Goal: Find specific page/section: Find specific page/section

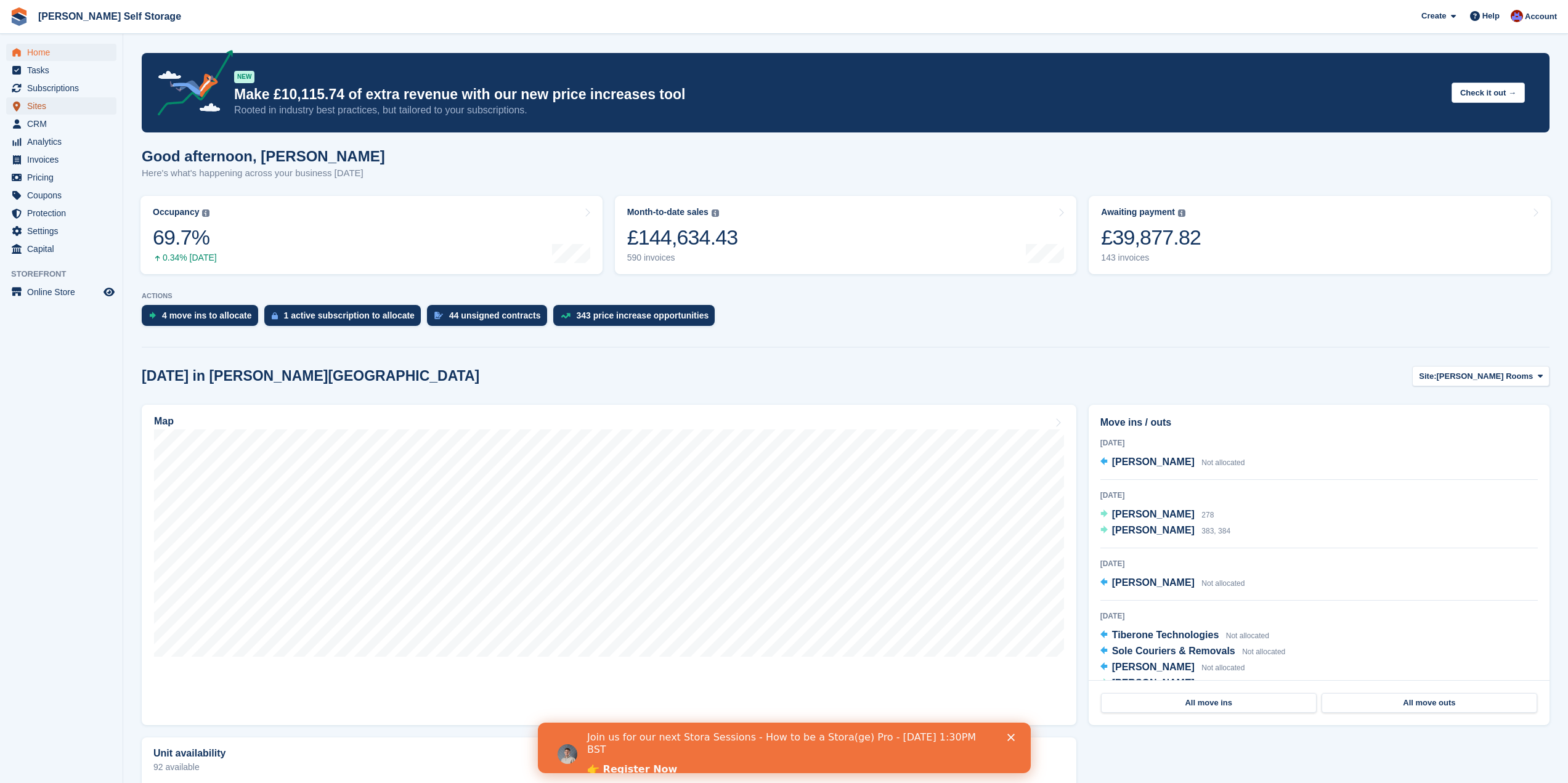
click at [39, 101] on span "Sites" at bounding box center [64, 106] width 74 height 17
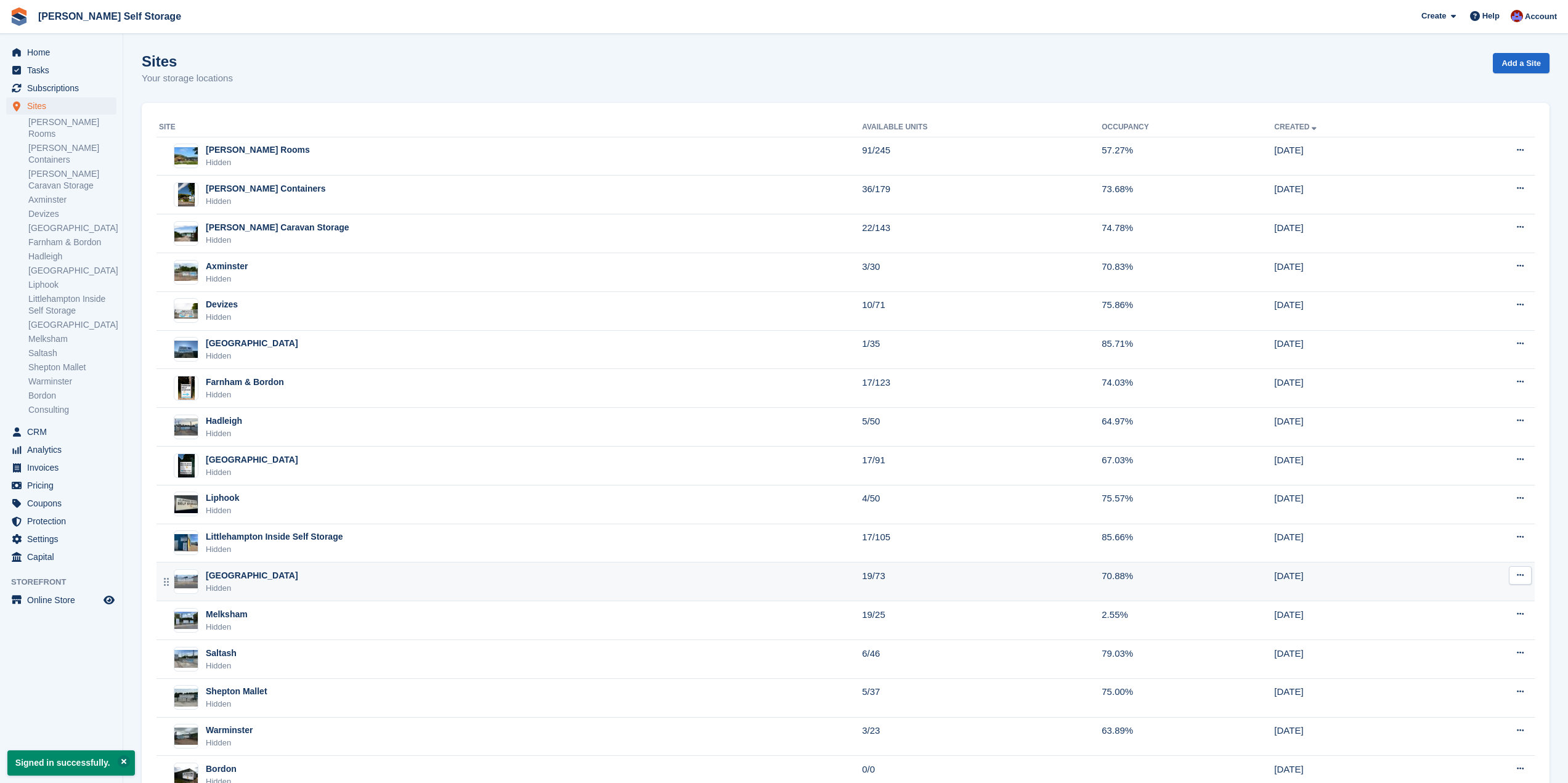
click at [259, 582] on div "Hidden" at bounding box center [252, 587] width 92 height 12
